Goal: Find contact information: Find contact information

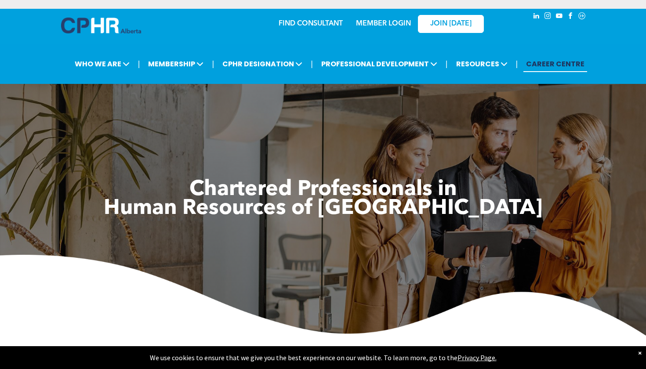
click at [382, 24] on link "MEMBER LOGIN" at bounding box center [383, 23] width 55 height 7
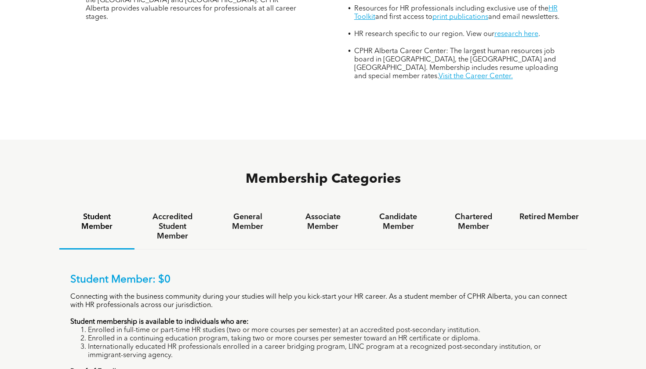
scroll to position [422, 0]
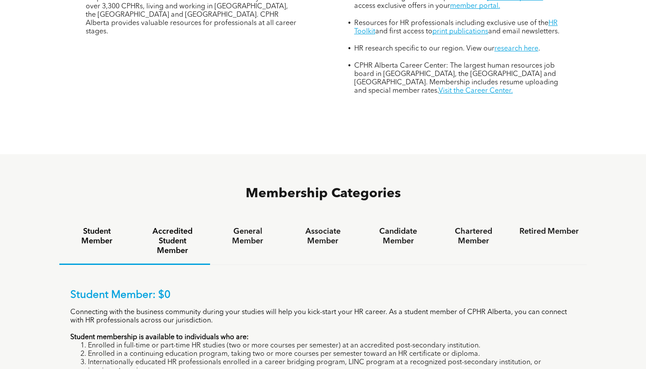
click at [180, 227] on h4 "Accredited Student Member" at bounding box center [171, 241] width 59 height 29
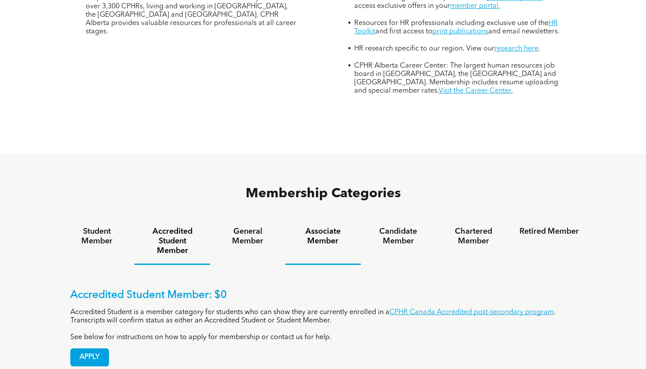
click at [337, 227] on h4 "Associate Member" at bounding box center [322, 236] width 59 height 19
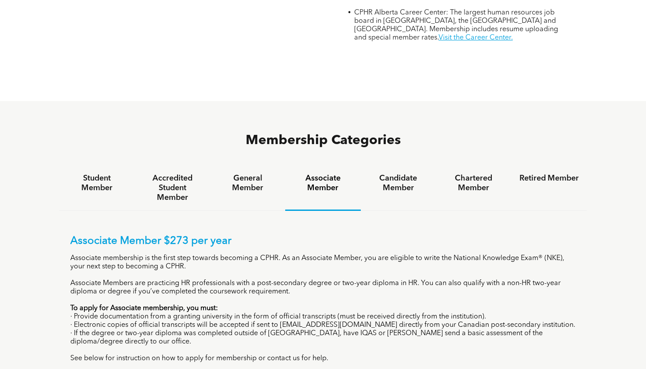
scroll to position [475, 0]
click at [387, 174] on h4 "Candidate Member" at bounding box center [398, 183] width 59 height 19
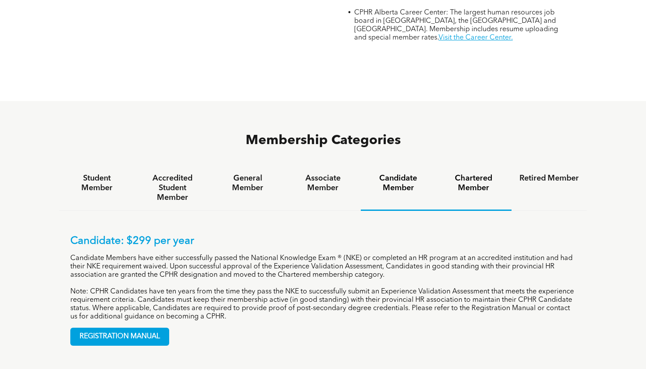
click at [494, 174] on h4 "Chartered Member" at bounding box center [473, 183] width 59 height 19
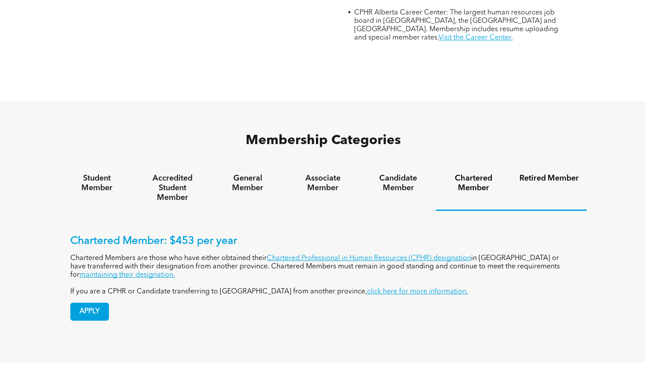
click at [535, 174] on h4 "Retired Member" at bounding box center [548, 179] width 59 height 10
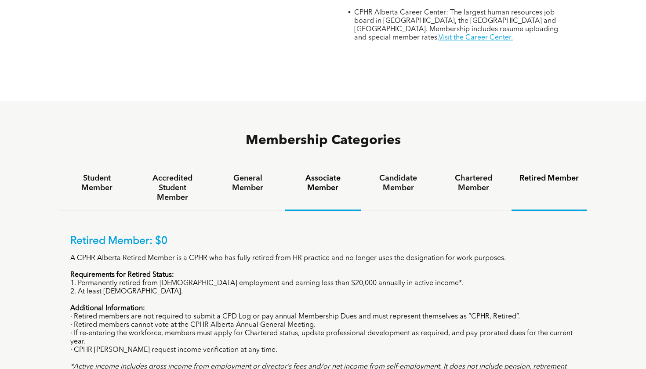
click at [300, 174] on h4 "Associate Member" at bounding box center [322, 183] width 59 height 19
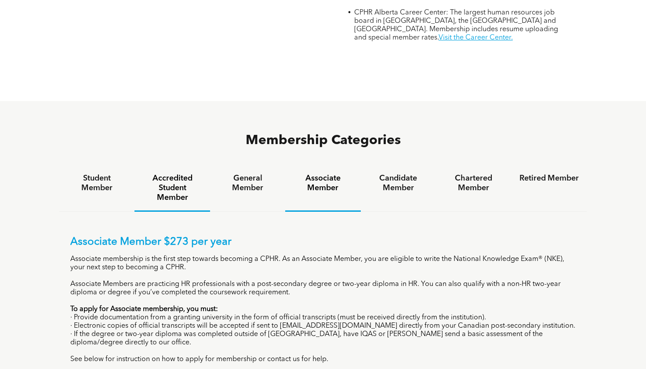
click at [206, 166] on div "Accredited Student Member" at bounding box center [171, 189] width 75 height 46
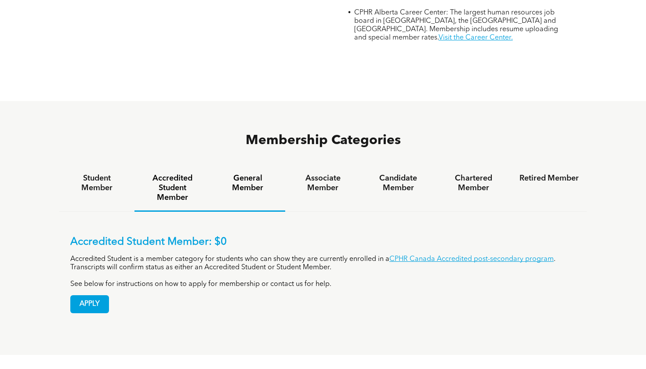
click at [245, 174] on h4 "General Member" at bounding box center [247, 183] width 59 height 19
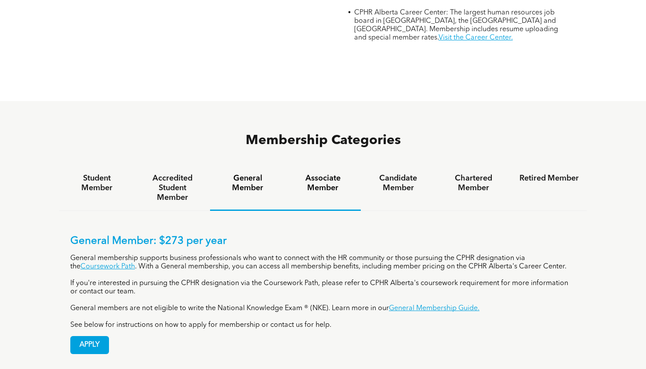
click at [319, 174] on h4 "Associate Member" at bounding box center [322, 183] width 59 height 19
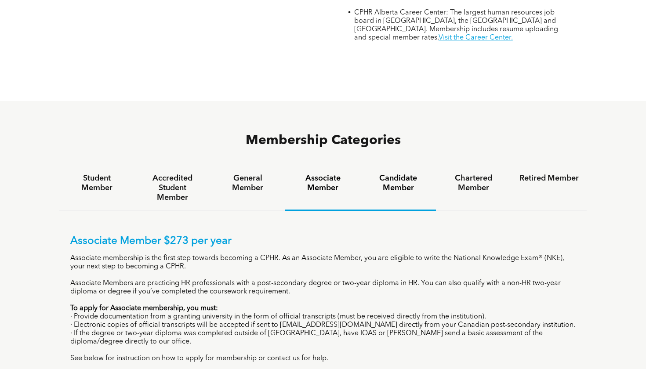
click at [401, 174] on h4 "Candidate Member" at bounding box center [398, 183] width 59 height 19
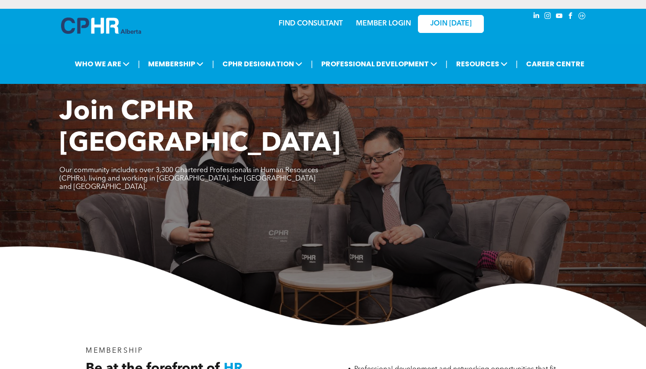
scroll to position [0, 0]
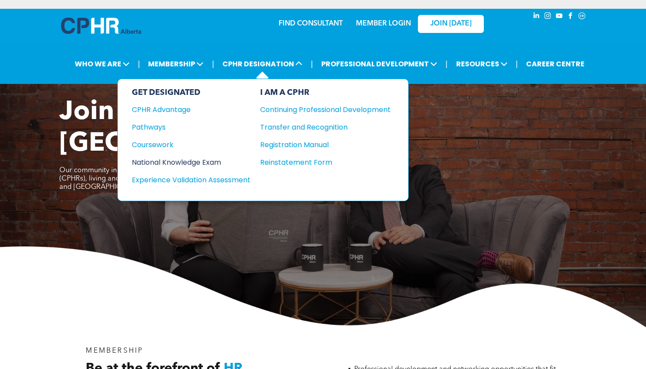
click at [203, 163] on div "National Knowledge Exam" at bounding box center [185, 162] width 107 height 11
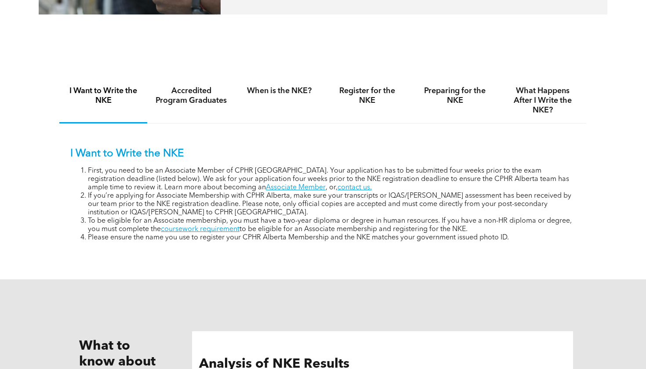
scroll to position [486, 0]
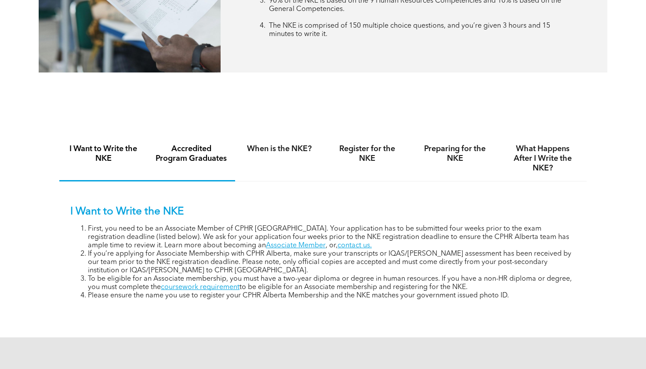
click at [221, 154] on h4 "Accredited Program Graduates" at bounding box center [191, 153] width 72 height 19
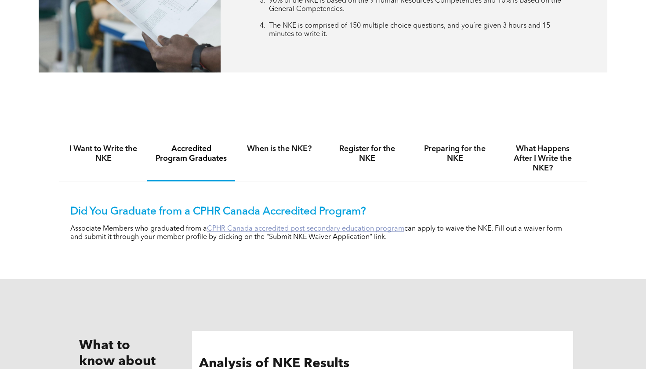
click at [250, 230] on link "CPHR Canada accredited post-secondary education program" at bounding box center [305, 228] width 197 height 7
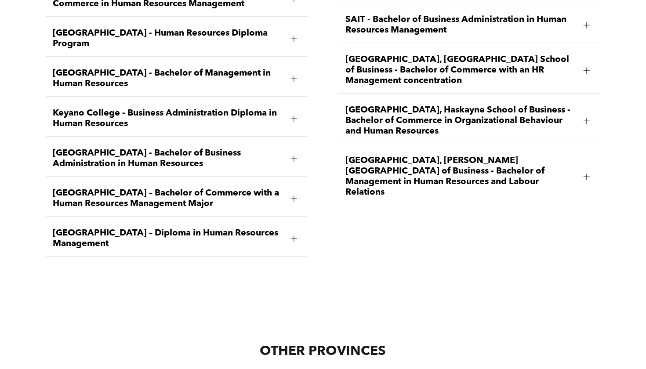
scroll to position [1421, 0]
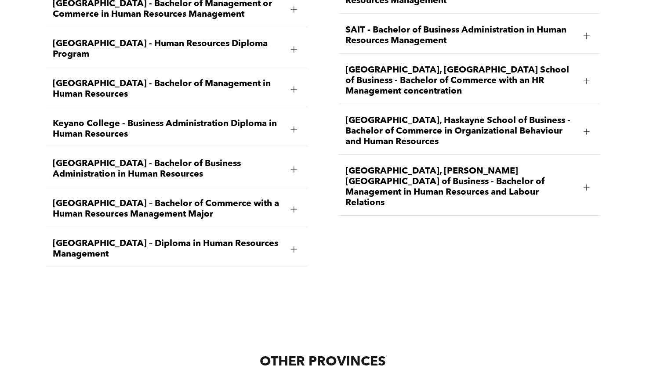
click at [455, 116] on span "[GEOGRAPHIC_DATA], Haskayne School of Business - Bachelor of Commerce in Organi…" at bounding box center [460, 132] width 231 height 32
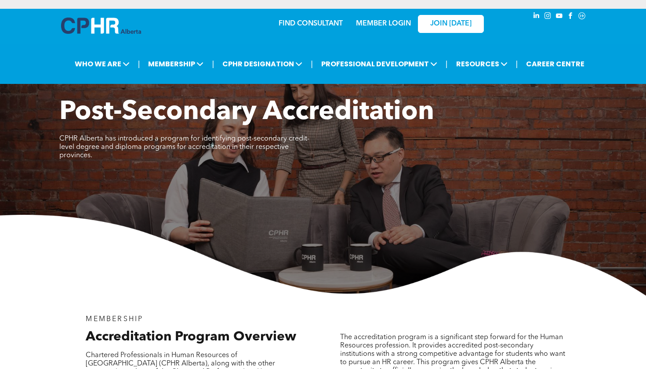
scroll to position [0, 0]
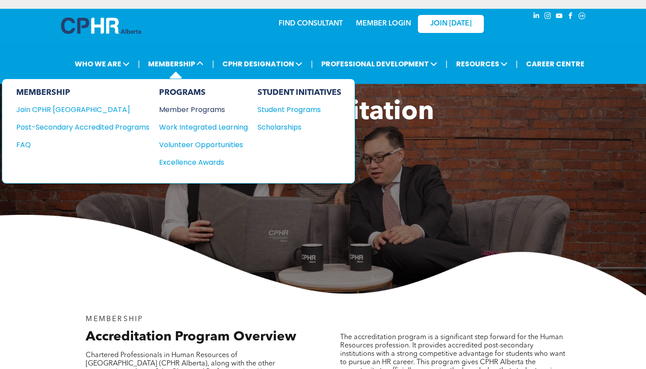
click at [191, 108] on div "Member Programs" at bounding box center [199, 109] width 80 height 11
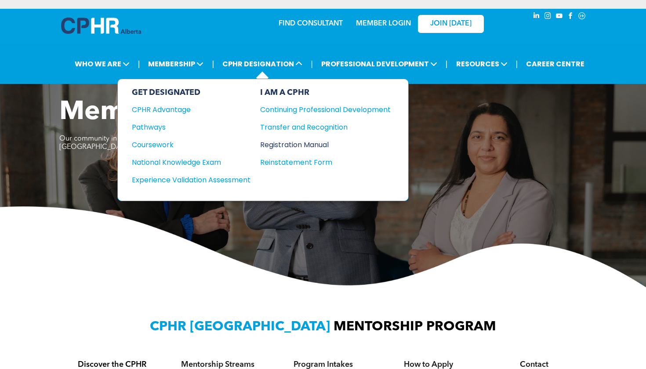
click at [291, 147] on div "Registration Manual" at bounding box center [318, 144] width 117 height 11
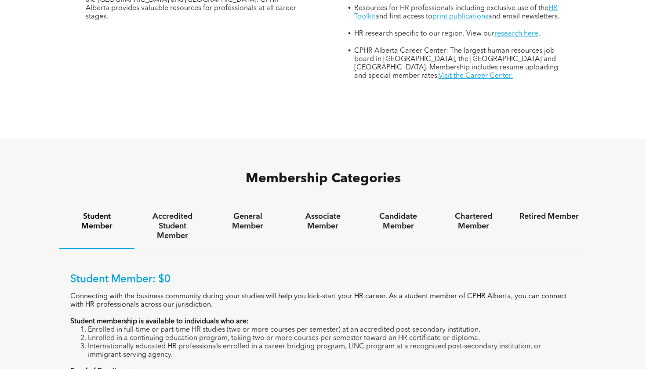
scroll to position [448, 0]
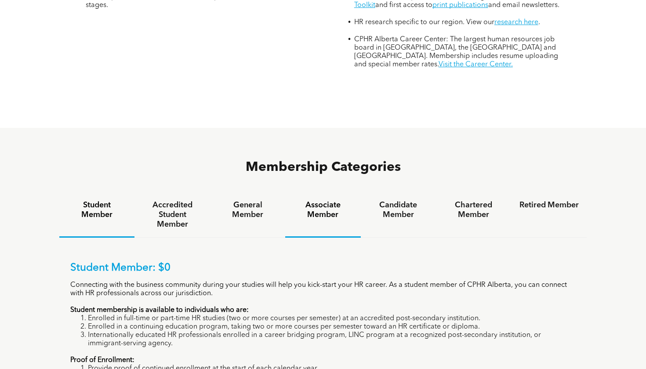
click at [326, 192] on div "Associate Member" at bounding box center [322, 214] width 75 height 45
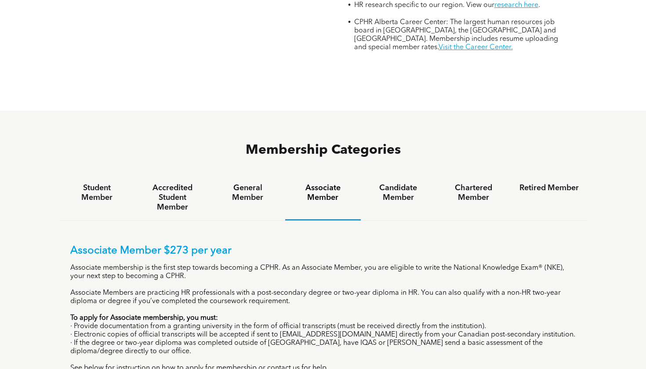
scroll to position [592, 0]
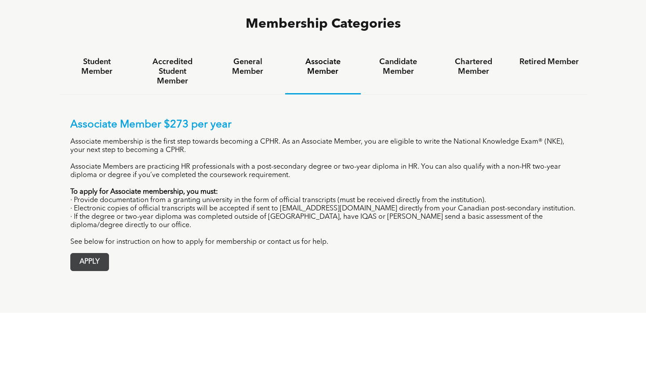
click at [83, 253] on span "APPLY" at bounding box center [90, 261] width 38 height 17
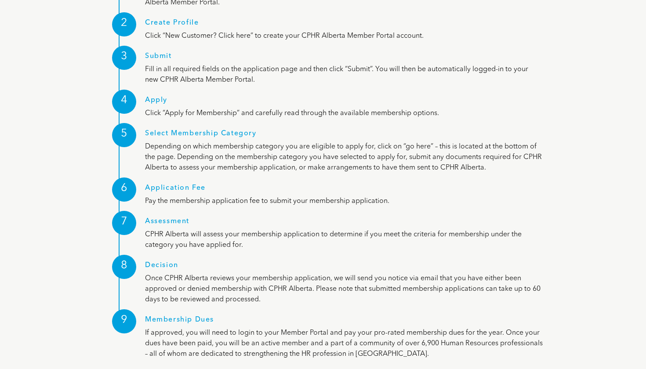
scroll to position [1088, 0]
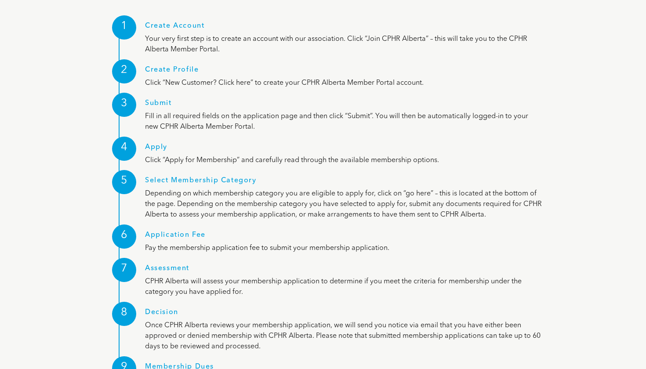
click at [174, 264] on h1 "Assessment" at bounding box center [344, 270] width 398 height 12
click at [126, 258] on div "7" at bounding box center [124, 270] width 24 height 24
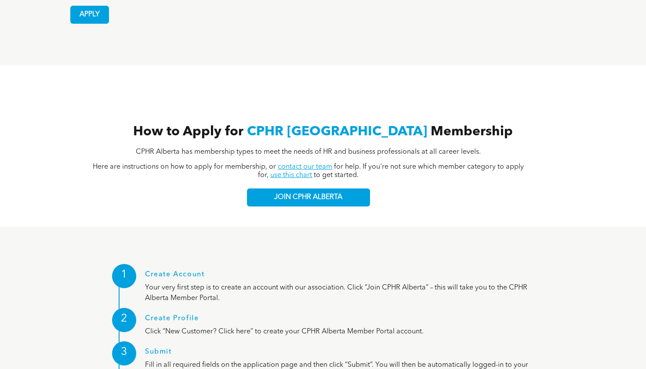
scroll to position [839, 0]
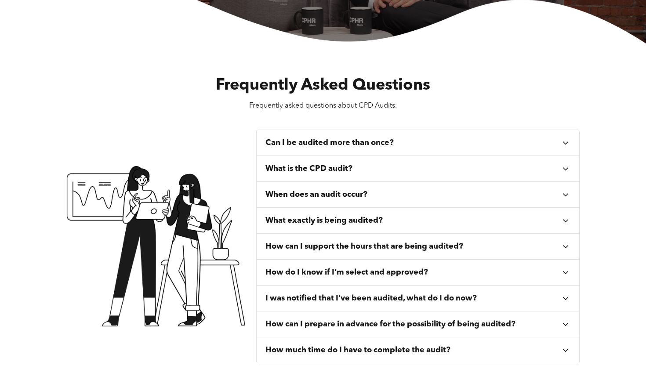
scroll to position [235, 0]
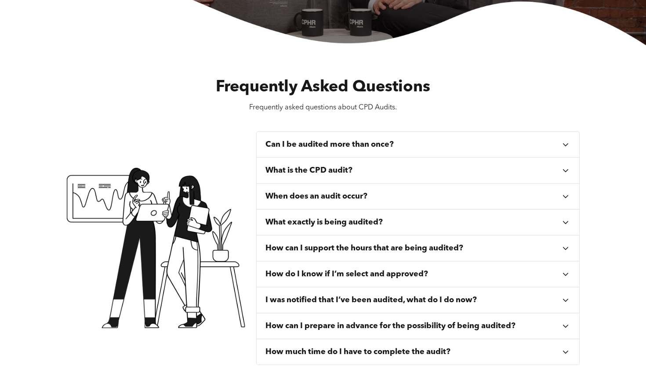
click at [332, 141] on h3 "Can I be audited more than once?" at bounding box center [329, 145] width 128 height 10
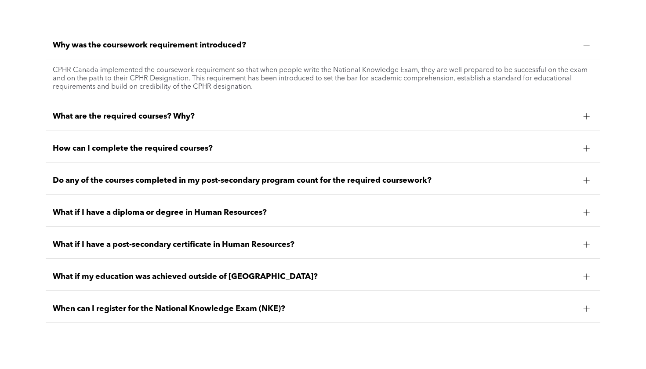
scroll to position [778, 0]
click at [235, 249] on span "What if I have a post-secondary certificate in Human Resources?" at bounding box center [315, 244] width 524 height 10
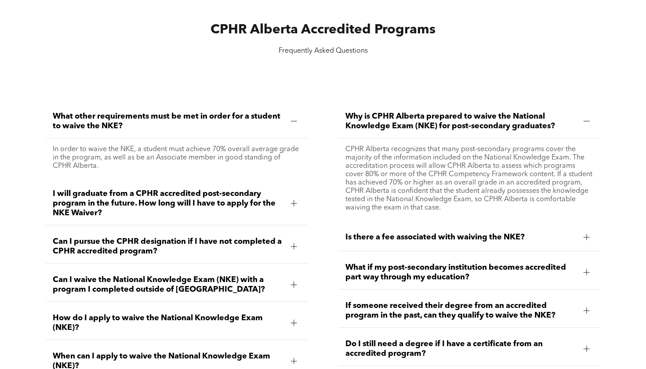
scroll to position [1158, 0]
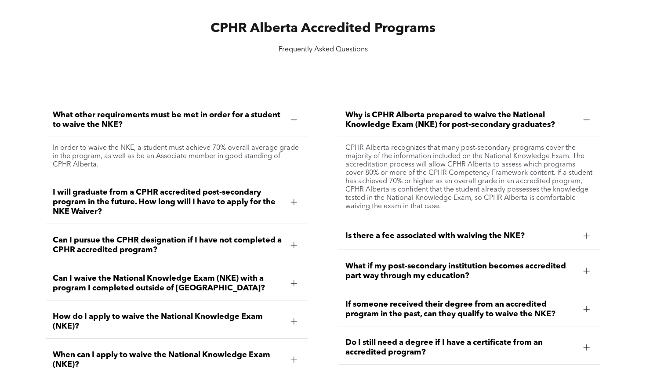
click at [249, 214] on span "I will graduate from a CPHR accredited post-secondary program in the future. Ho…" at bounding box center [168, 202] width 231 height 29
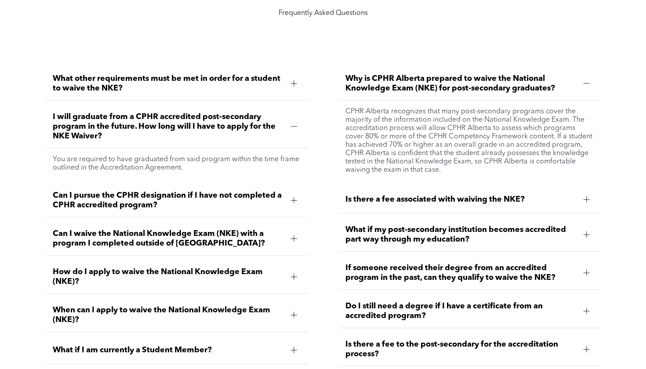
scroll to position [1197, 0]
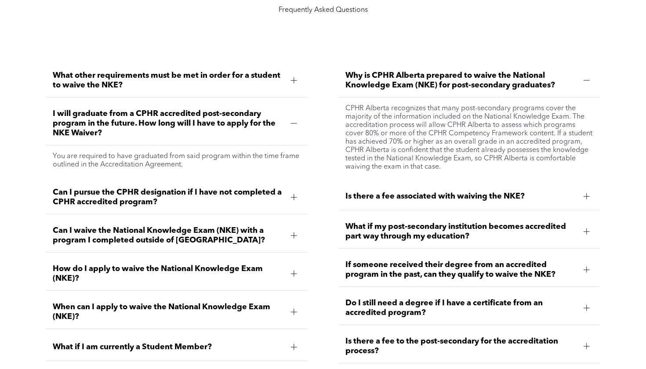
click at [225, 245] on span "Can I waive the National Knowledge Exam (NKE) with a program I completed outsid…" at bounding box center [168, 235] width 231 height 19
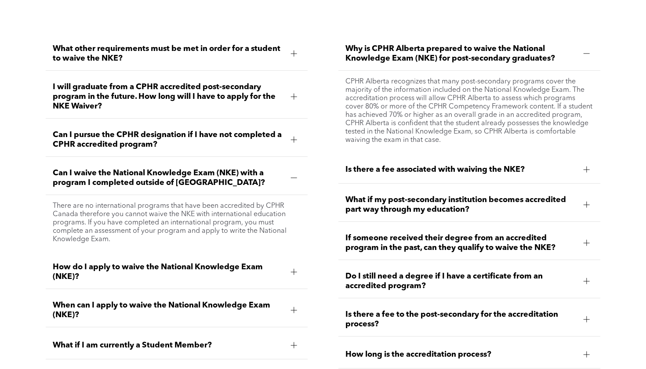
scroll to position [1231, 0]
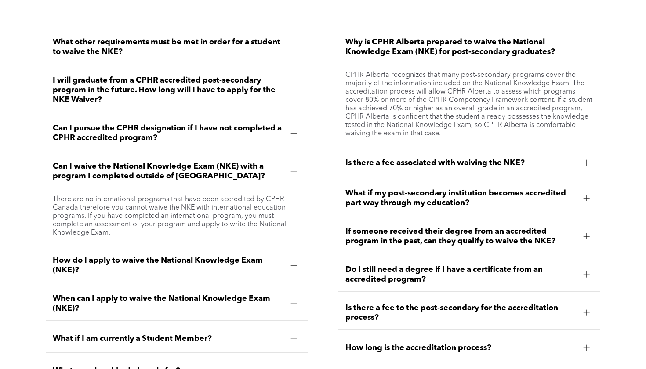
click at [219, 270] on span "How do I apply to waive the National Knowledge Exam (NKE)?" at bounding box center [168, 265] width 231 height 19
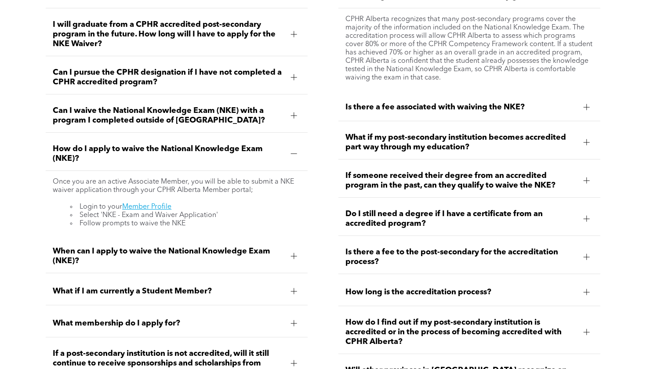
scroll to position [1306, 0]
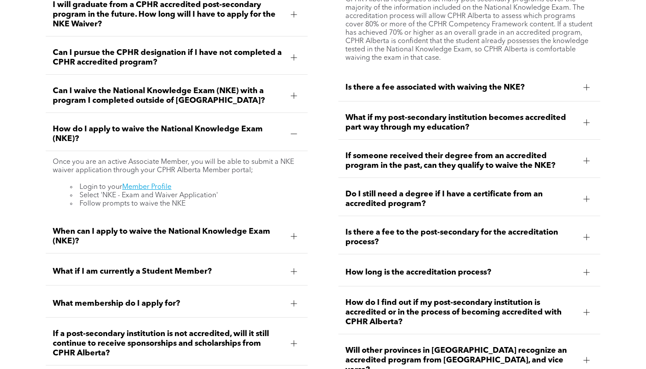
click at [220, 246] on span "When can I apply to waive the National Knowledge Exam (NKE)?" at bounding box center [168, 236] width 231 height 19
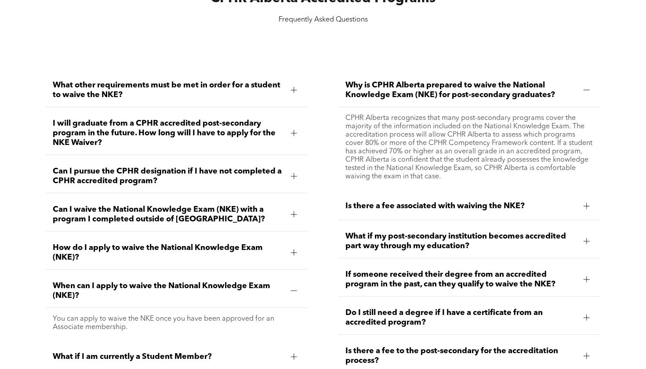
scroll to position [1216, 0]
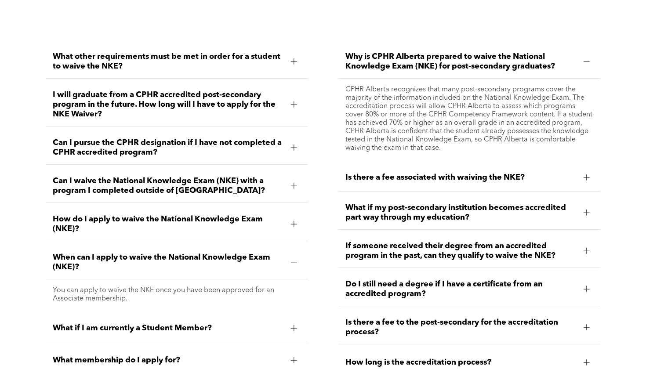
click at [416, 182] on span "Is there a fee associated with waiving the NKE?" at bounding box center [460, 178] width 231 height 10
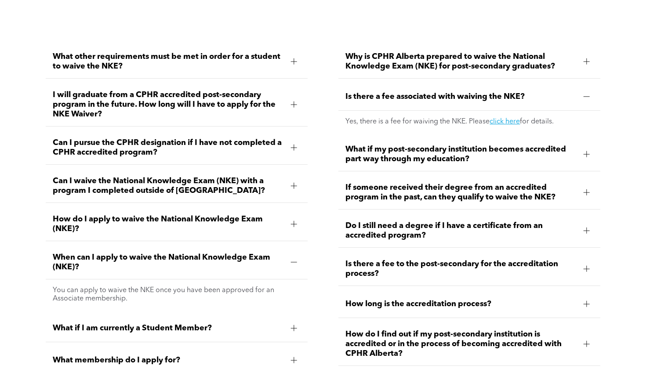
click at [397, 236] on span "Do I still need a degree if I have a certificate from an accredited program?" at bounding box center [460, 230] width 231 height 19
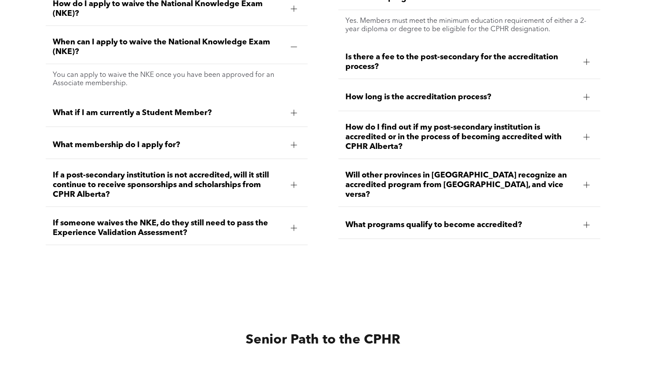
scroll to position [1432, 0]
click at [398, 217] on div "What programs qualify to become accredited?" at bounding box center [468, 225] width 261 height 28
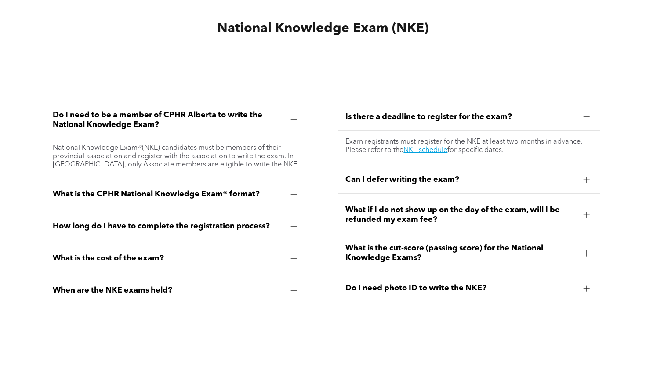
scroll to position [2914, 0]
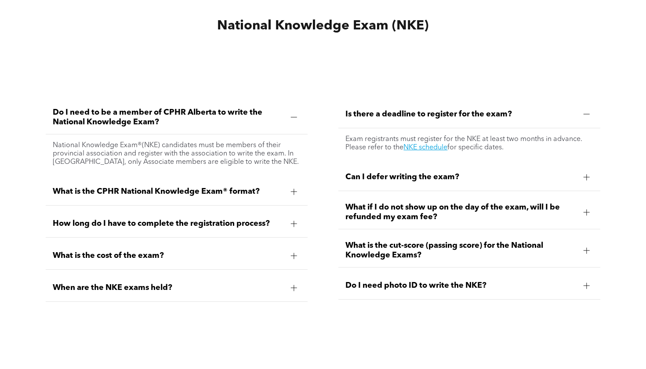
click at [274, 192] on span "What is the CPHR National Knowledge Exam® format?" at bounding box center [168, 192] width 231 height 10
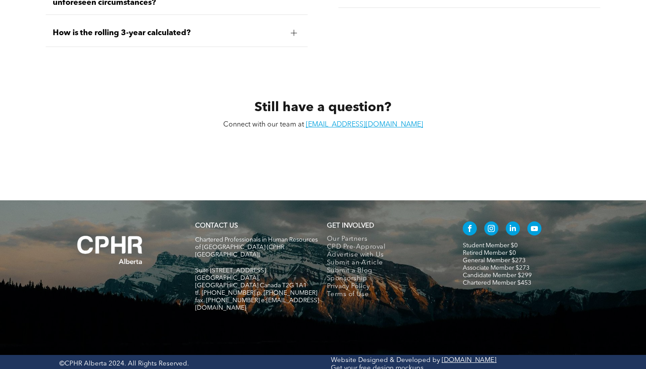
scroll to position [4176, 0]
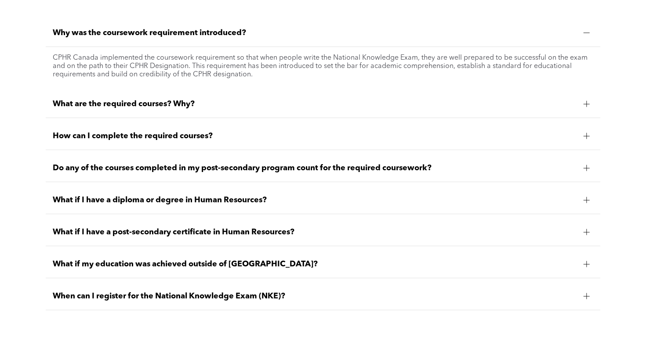
scroll to position [1727, 0]
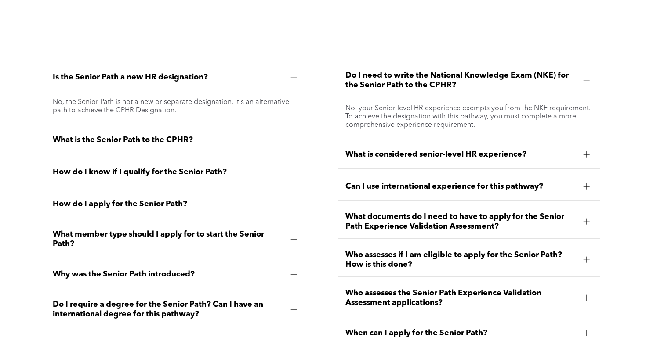
click at [389, 225] on span "What documents do I need to have to apply for the Senior Path Experience Valida…" at bounding box center [460, 221] width 231 height 19
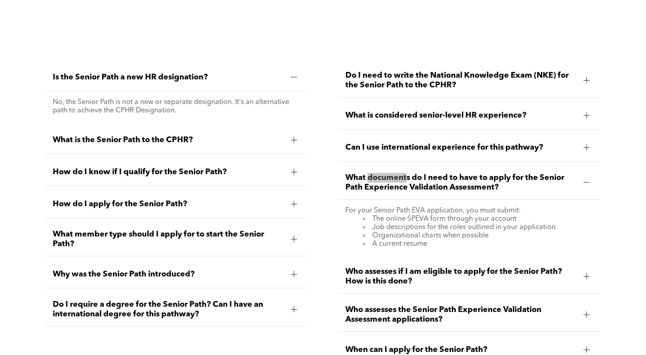
scroll to position [3837, 0]
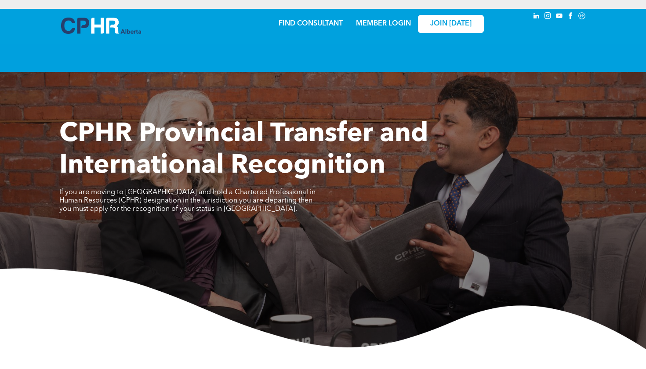
scroll to position [15, 0]
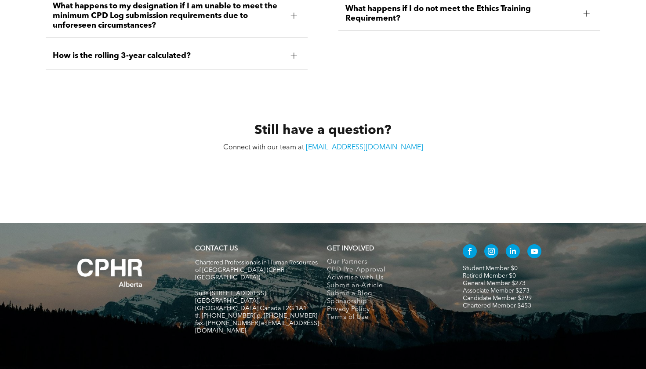
scroll to position [4010, 0]
drag, startPoint x: 256, startPoint y: 300, endPoint x: 294, endPoint y: 298, distance: 38.3
click at [294, 312] on span "tf. [PHONE_NUMBER] p. [PHONE_NUMBER]" at bounding box center [256, 315] width 122 height 6
copy span "[PHONE_NUMBER]"
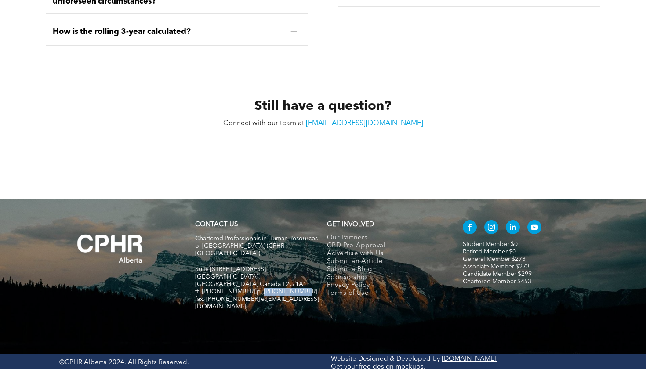
scroll to position [4033, 0]
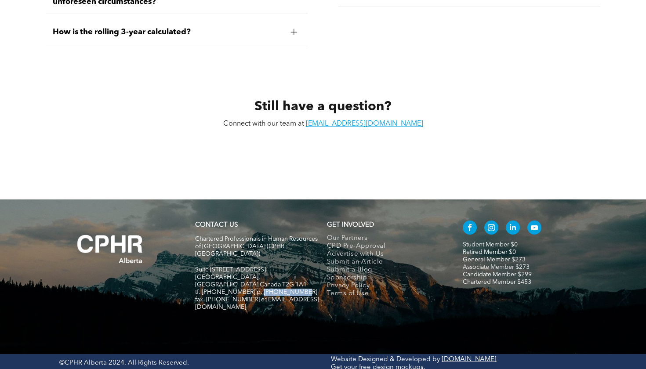
drag, startPoint x: 191, startPoint y: 261, endPoint x: 259, endPoint y: 262, distance: 68.1
click at [259, 262] on div "CONTACT US Chartered Professionals in Human Resources of [GEOGRAPHIC_DATA] ([GE…" at bounding box center [322, 270] width 527 height 106
click at [259, 267] on span "Suite [STREET_ADDRESS]" at bounding box center [230, 270] width 71 height 6
drag, startPoint x: 289, startPoint y: 268, endPoint x: 196, endPoint y: 263, distance: 92.8
click at [196, 263] on div "Chartered Professionals in Human Resources of [GEOGRAPHIC_DATA] ([GEOGRAPHIC_DA…" at bounding box center [257, 277] width 124 height 85
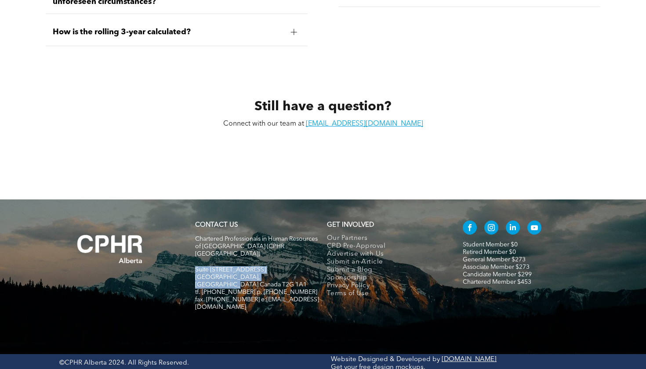
copy div "Suite [STREET_ADDRESS]"
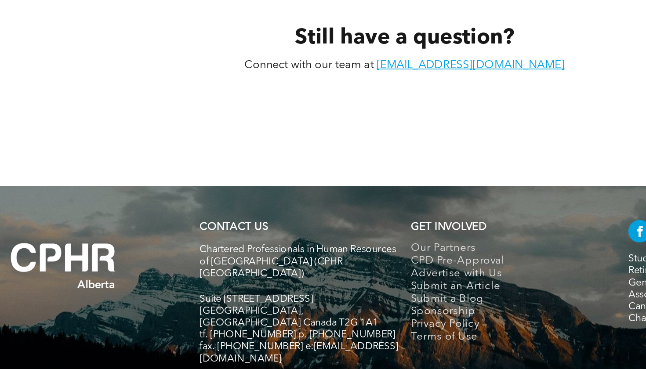
click at [216, 344] on span "tf. [PHONE_NUMBER] p. [PHONE_NUMBER]" at bounding box center [256, 347] width 122 height 6
drag, startPoint x: 218, startPoint y: 186, endPoint x: 208, endPoint y: 188, distance: 10.3
click at [208, 329] on span "[GEOGRAPHIC_DATA], [GEOGRAPHIC_DATA] Canada T2G 1A1" at bounding box center [251, 336] width 112 height 14
copy span "1A1"
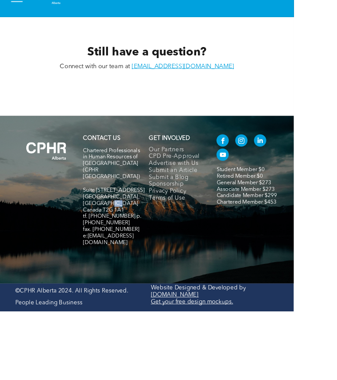
scroll to position [4090, 0]
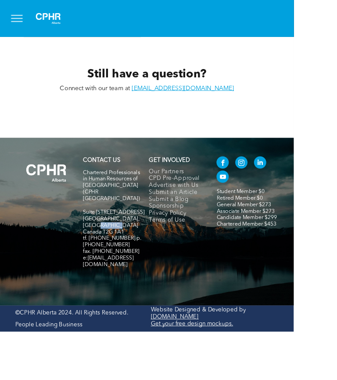
drag, startPoint x: 97, startPoint y: 244, endPoint x: 122, endPoint y: 242, distance: 25.1
click at [122, 247] on p "[GEOGRAPHIC_DATA], [GEOGRAPHIC_DATA] Canada T2G 1A1" at bounding box center [130, 258] width 71 height 22
copy span "T2G 1A1"
